Goal: Check status

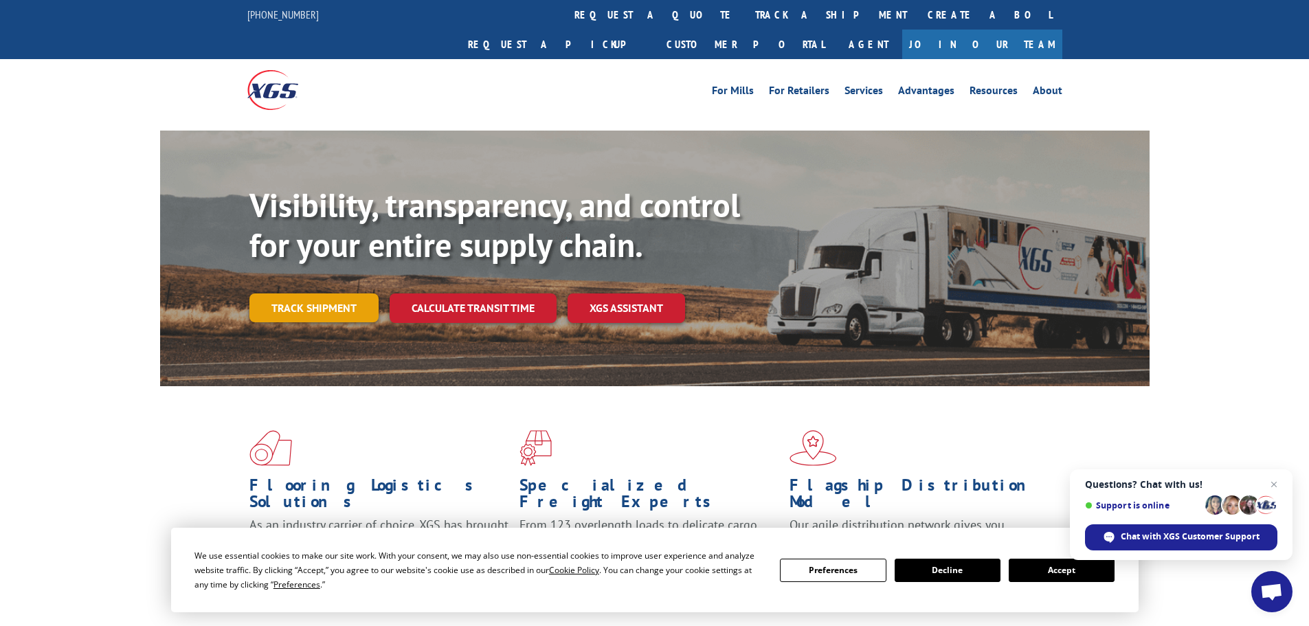
click at [344, 293] on link "Track shipment" at bounding box center [313, 307] width 129 height 29
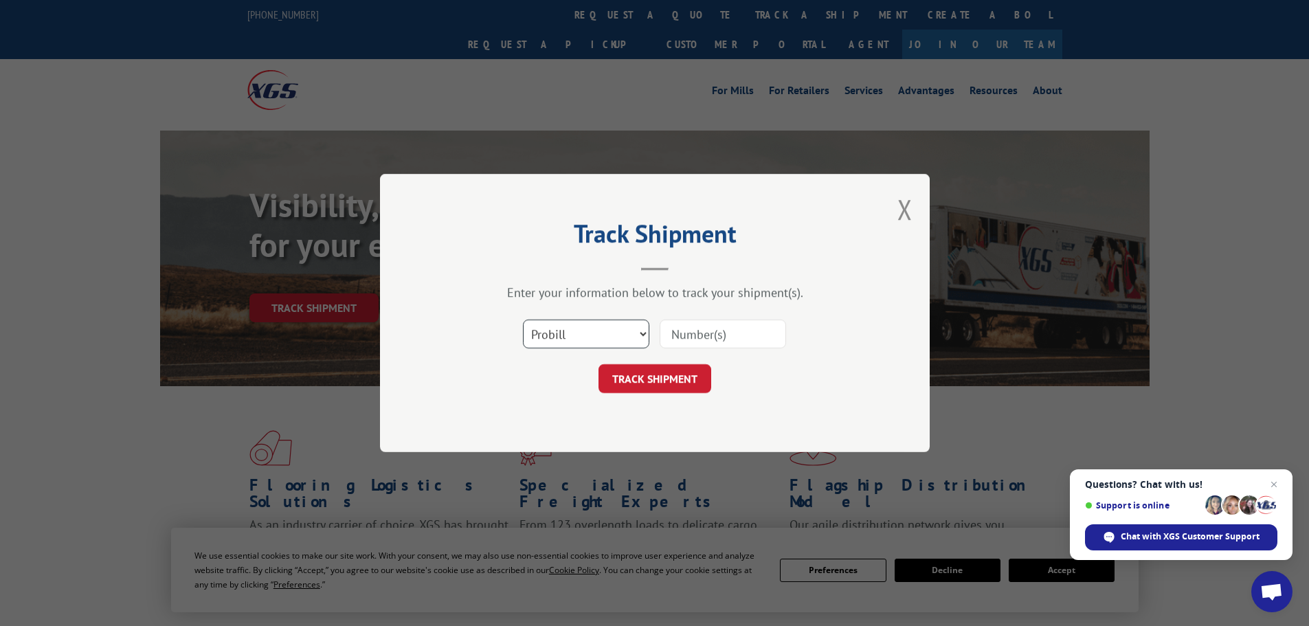
click at [640, 337] on select "Select category... Probill BOL PO" at bounding box center [586, 334] width 126 height 29
select select "po"
click at [523, 320] on select "Select category... Probill BOL PO" at bounding box center [586, 334] width 126 height 29
click at [651, 382] on button "TRACK SHIPMENT" at bounding box center [654, 378] width 113 height 29
click at [894, 212] on div "Track Shipment Enter your information below to track your shipment(s). Select c…" at bounding box center [655, 313] width 550 height 278
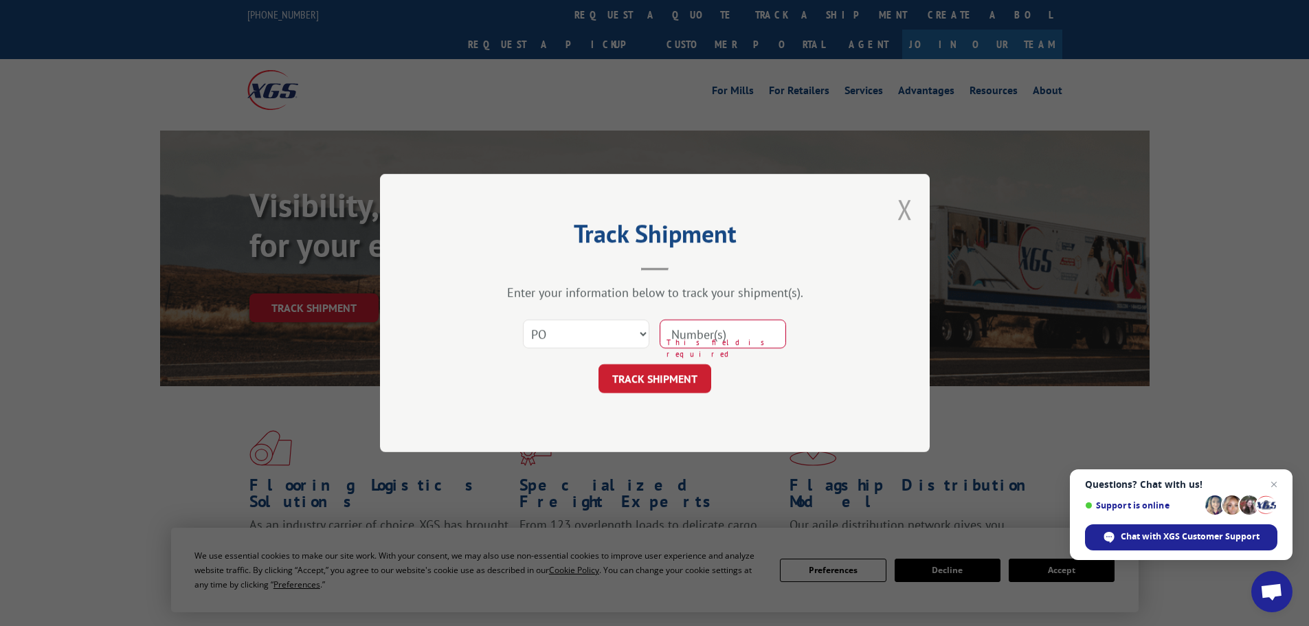
click at [906, 214] on button "Close modal" at bounding box center [904, 209] width 15 height 36
